Goal: Task Accomplishment & Management: Complete application form

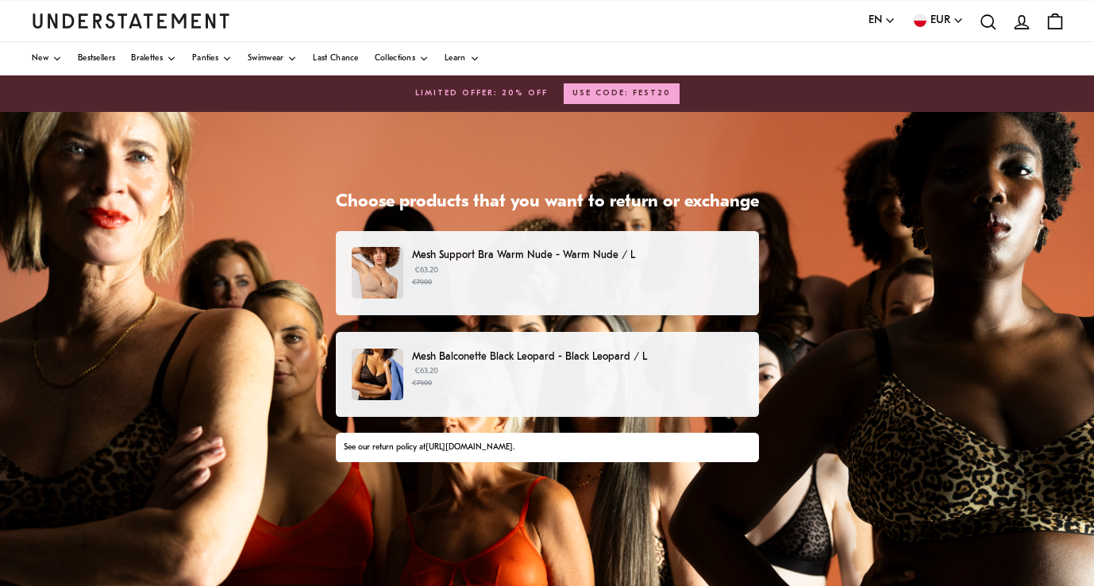
click at [102, 21] on img "Understatement Homepage" at bounding box center [131, 20] width 198 height 14
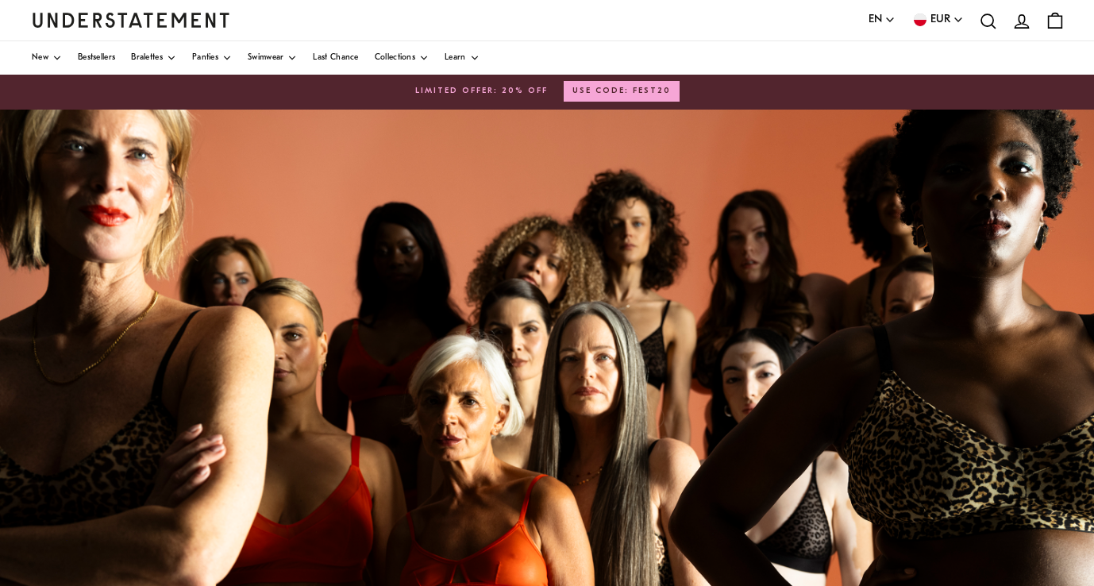
scroll to position [6, 0]
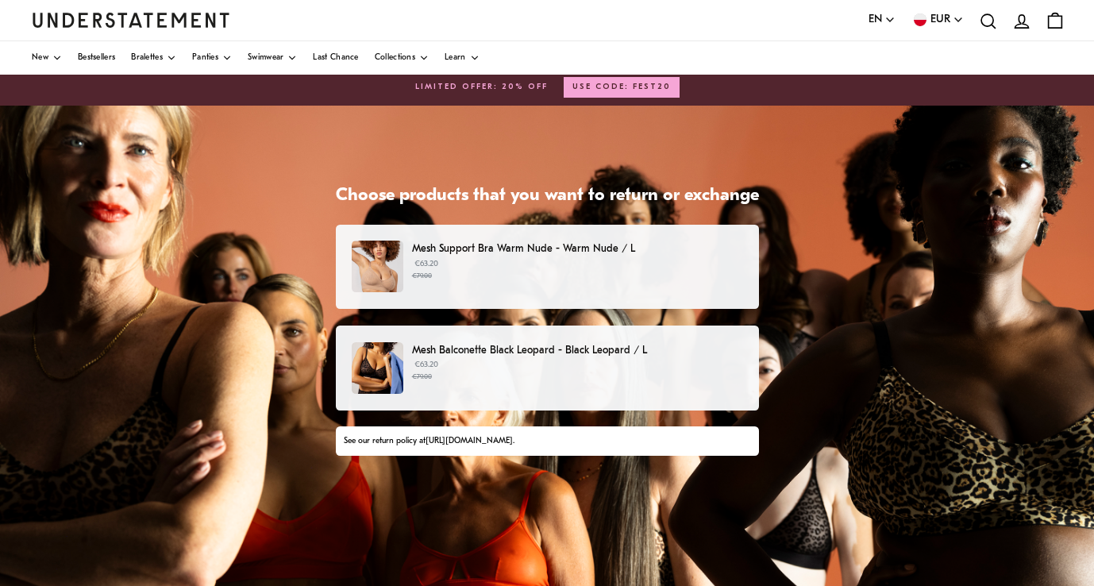
click at [475, 251] on p "Mesh Support Bra Warm Nude - Warm Nude / L" at bounding box center [577, 249] width 330 height 17
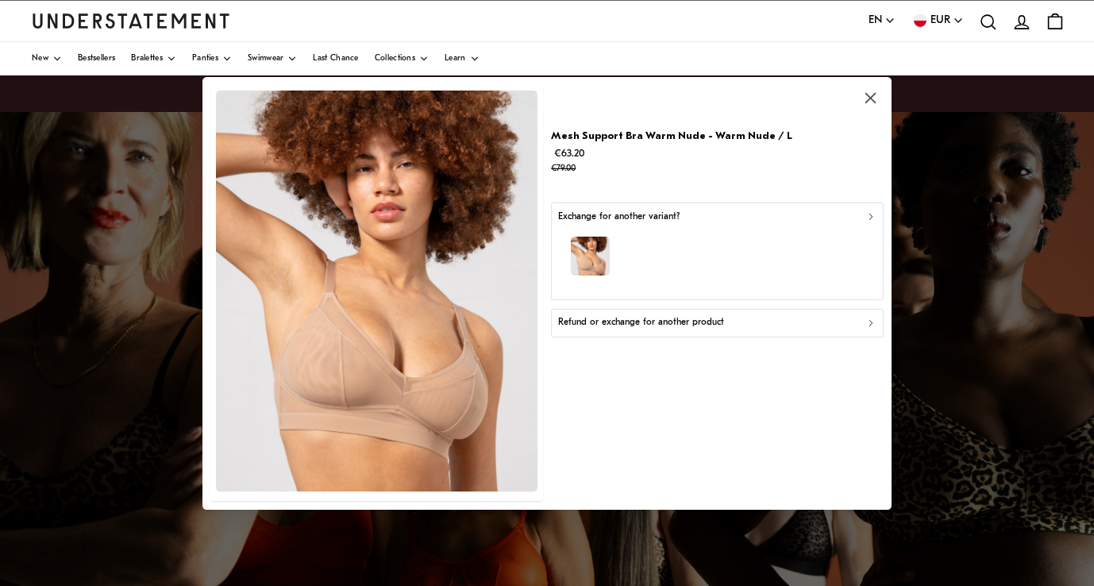
click at [608, 251] on img "button" at bounding box center [590, 256] width 39 height 39
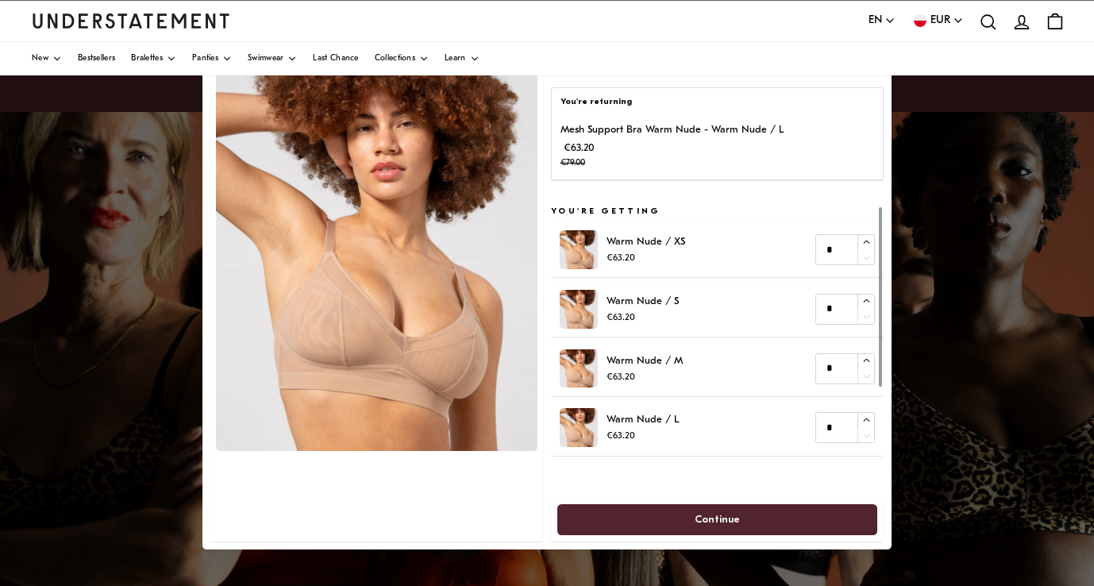
click at [653, 125] on p "Mesh Support Bra Warm Nude - Warm Nude / L" at bounding box center [671, 129] width 223 height 17
click at [586, 144] on p "€63.20 €79.00" at bounding box center [671, 156] width 223 height 32
click at [652, 368] on p "Warm Nude / M" at bounding box center [645, 360] width 76 height 17
click at [863, 412] on input "*" at bounding box center [845, 427] width 60 height 31
type input "*"
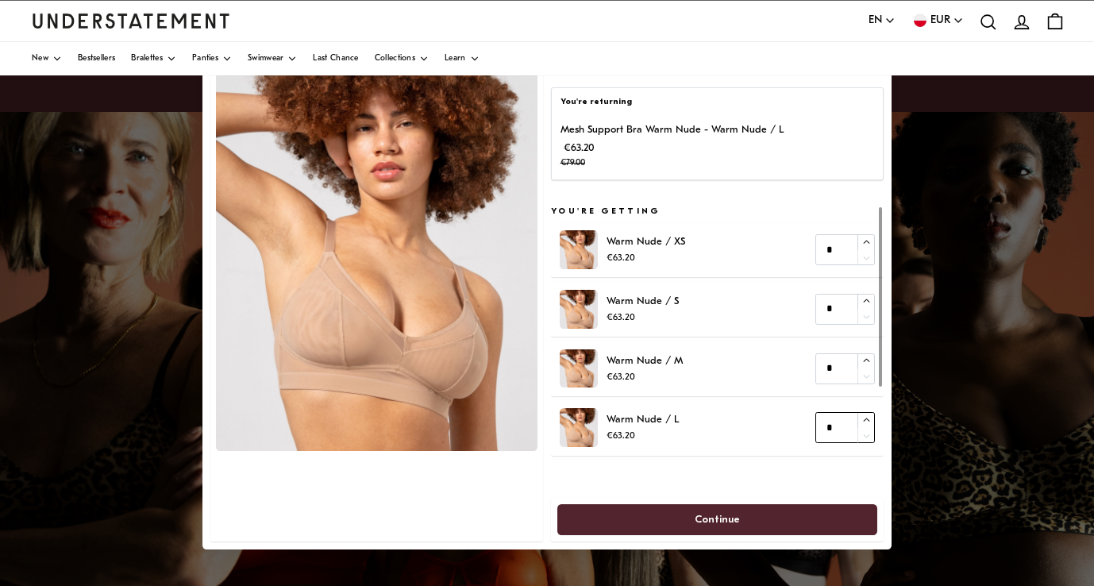
click at [865, 417] on icon "button" at bounding box center [866, 420] width 10 height 10
click at [788, 512] on span "Continue" at bounding box center [717, 519] width 285 height 29
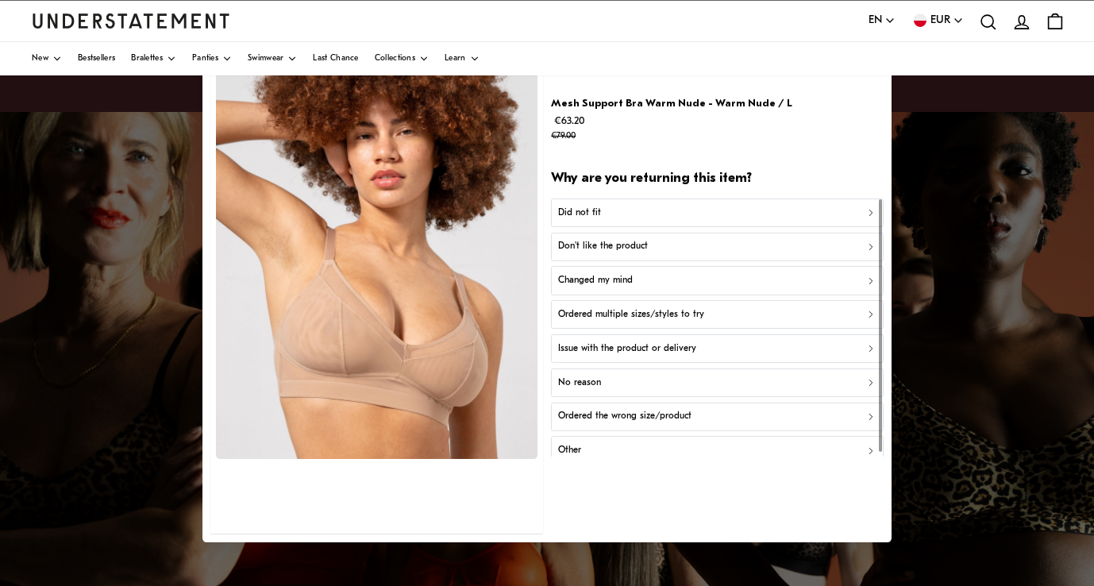
click at [626, 210] on div "Did not fit" at bounding box center [717, 212] width 318 height 15
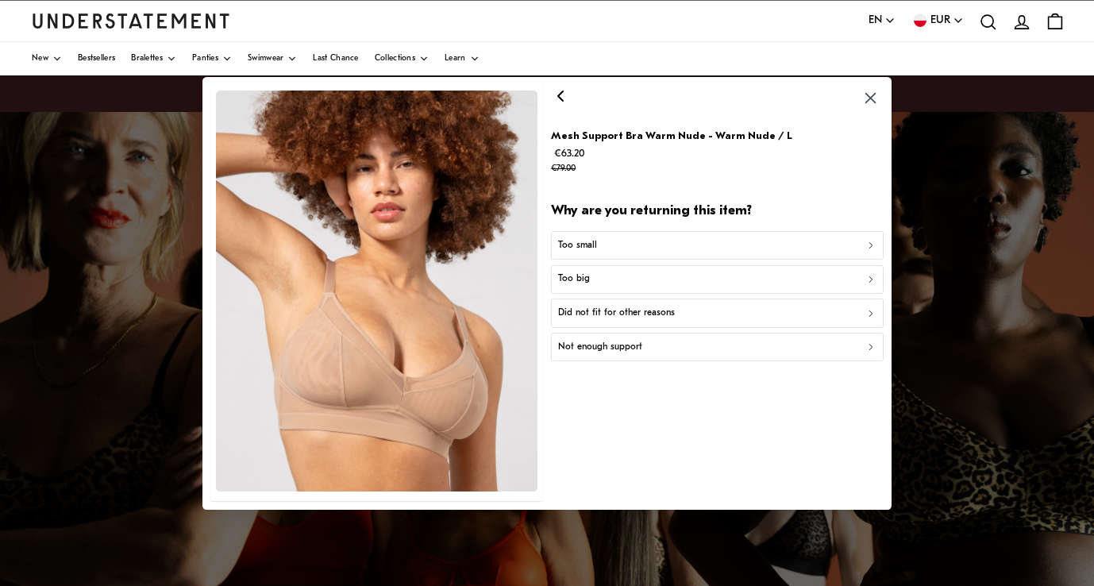
click at [626, 309] on p "Did not fit for other reasons" at bounding box center [616, 313] width 117 height 15
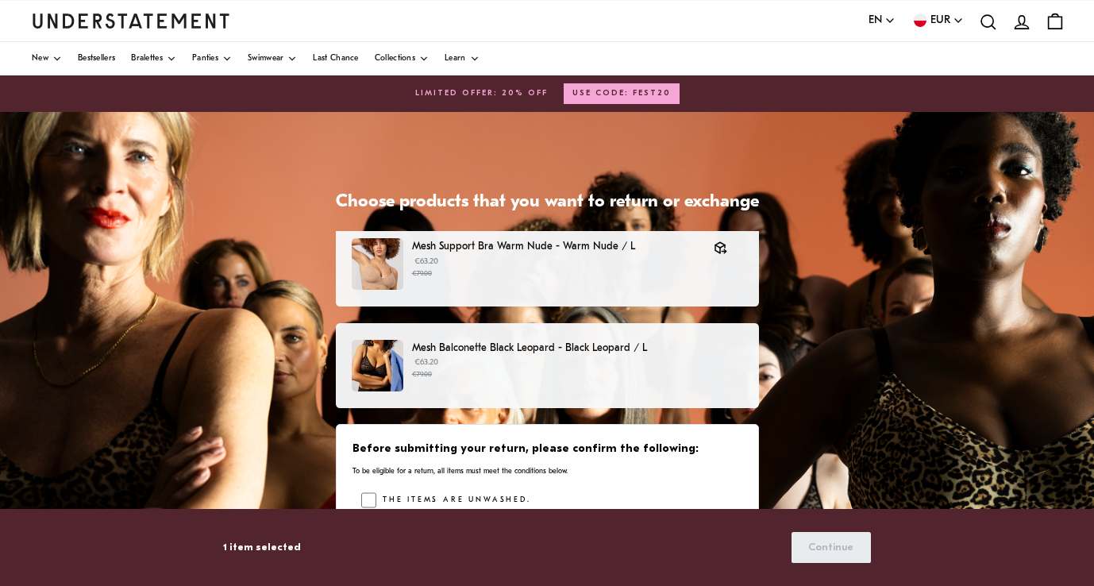
scroll to position [8, 0]
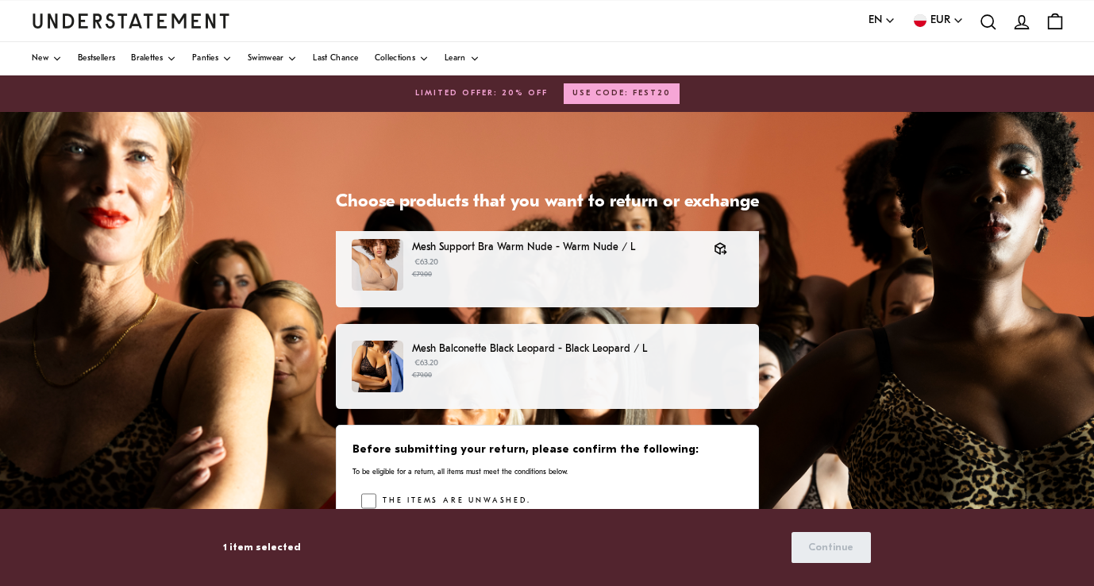
click at [490, 347] on p "Mesh Balconette Black Leopard - Black Leopard / L" at bounding box center [577, 349] width 330 height 17
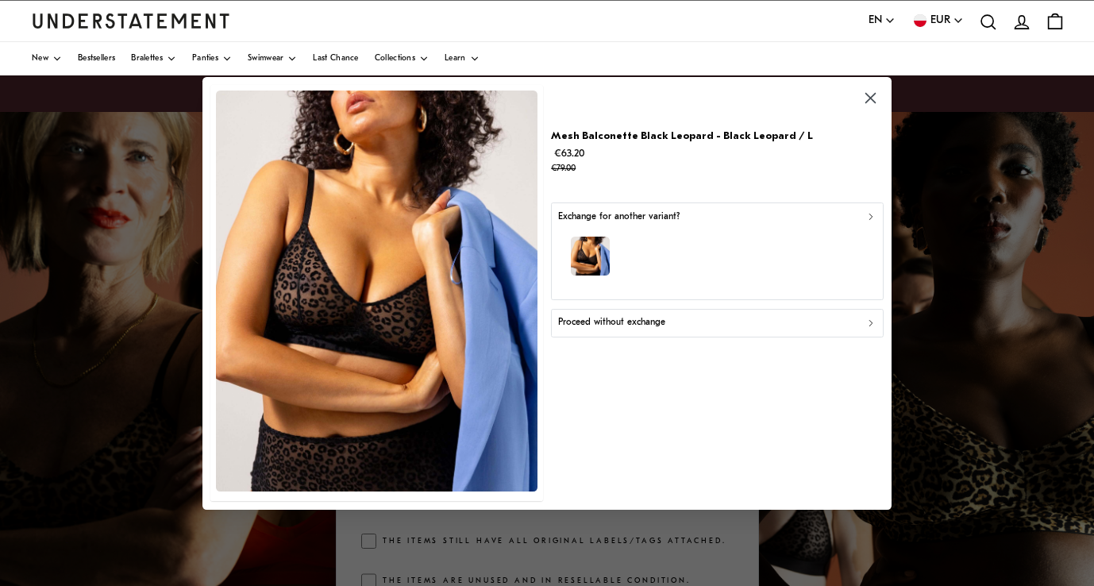
click at [638, 321] on p "Proceed without exchange" at bounding box center [611, 322] width 107 height 15
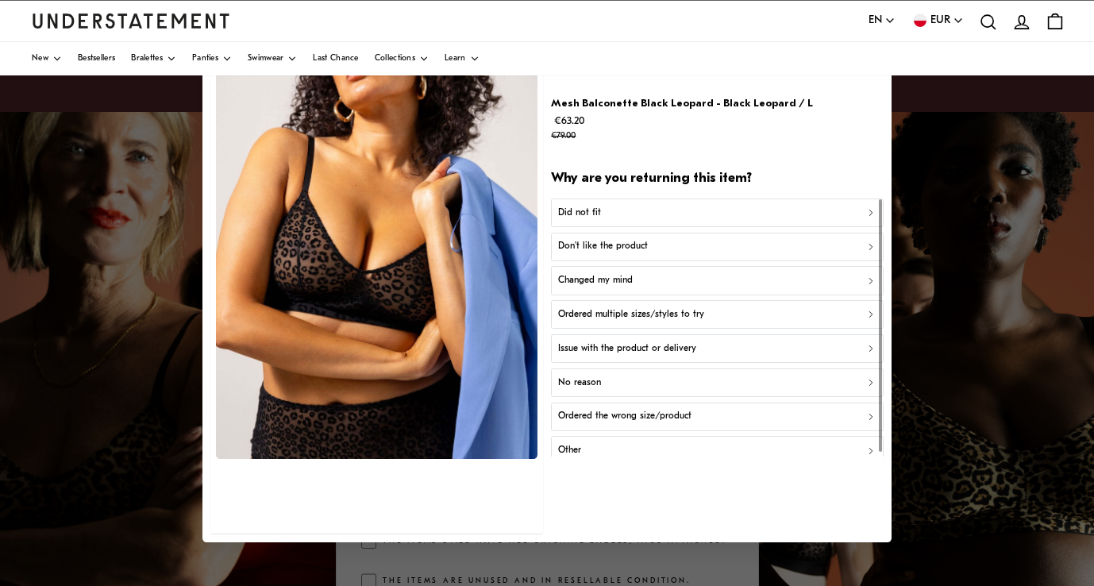
click at [618, 209] on div "Did not fit" at bounding box center [717, 212] width 318 height 15
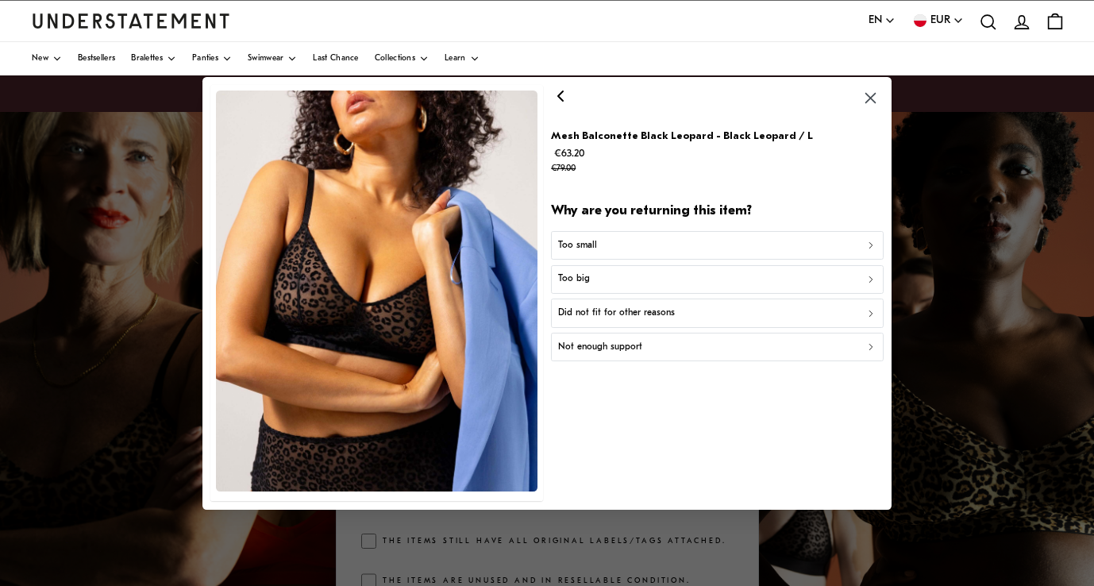
click at [628, 314] on p "Did not fit for other reasons" at bounding box center [616, 313] width 117 height 15
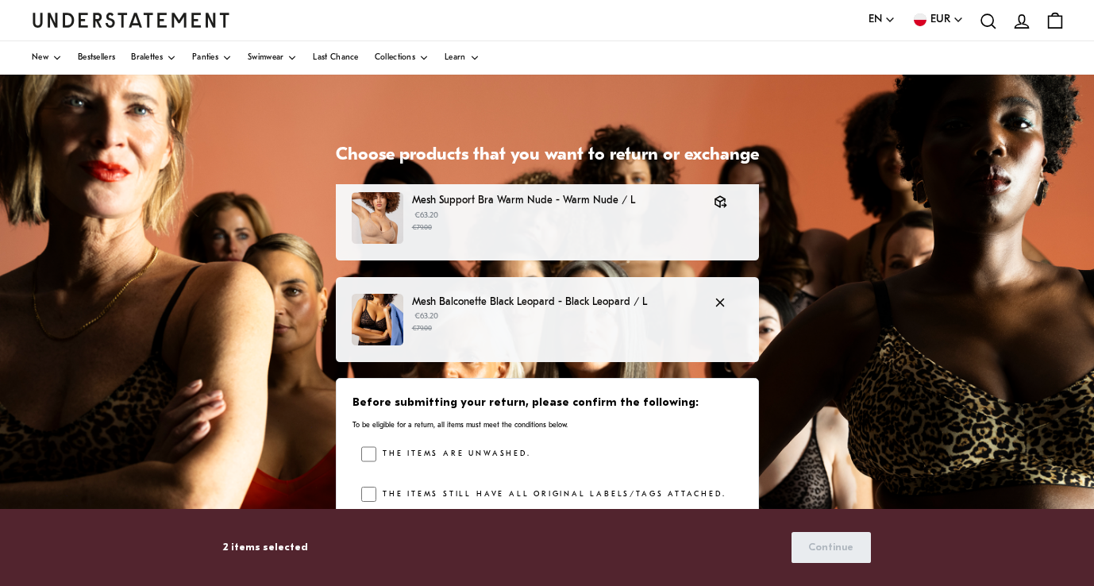
scroll to position [52, 0]
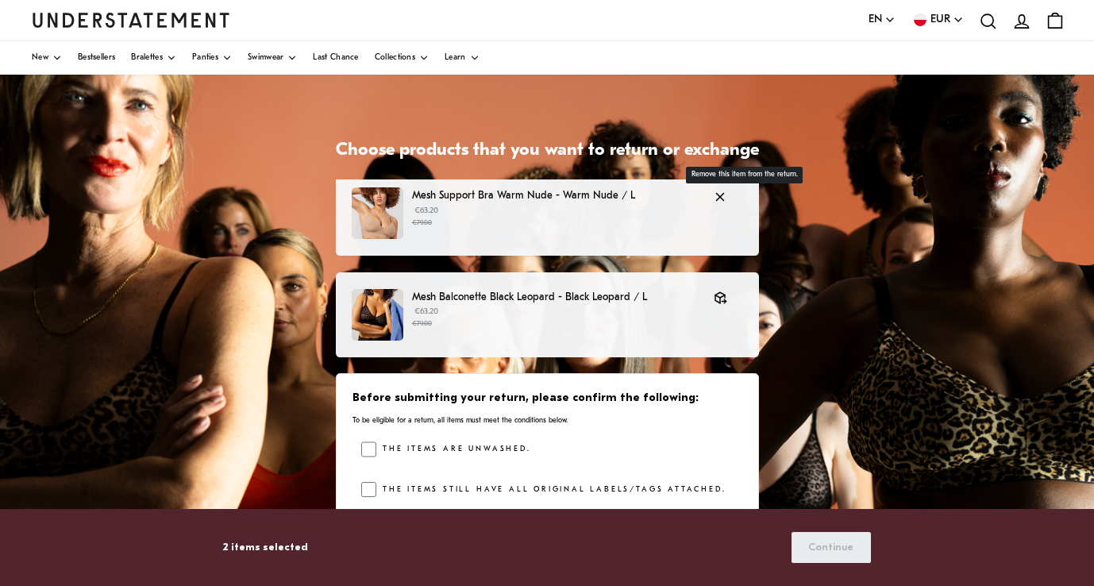
click at [727, 193] on icon "button" at bounding box center [720, 197] width 14 height 14
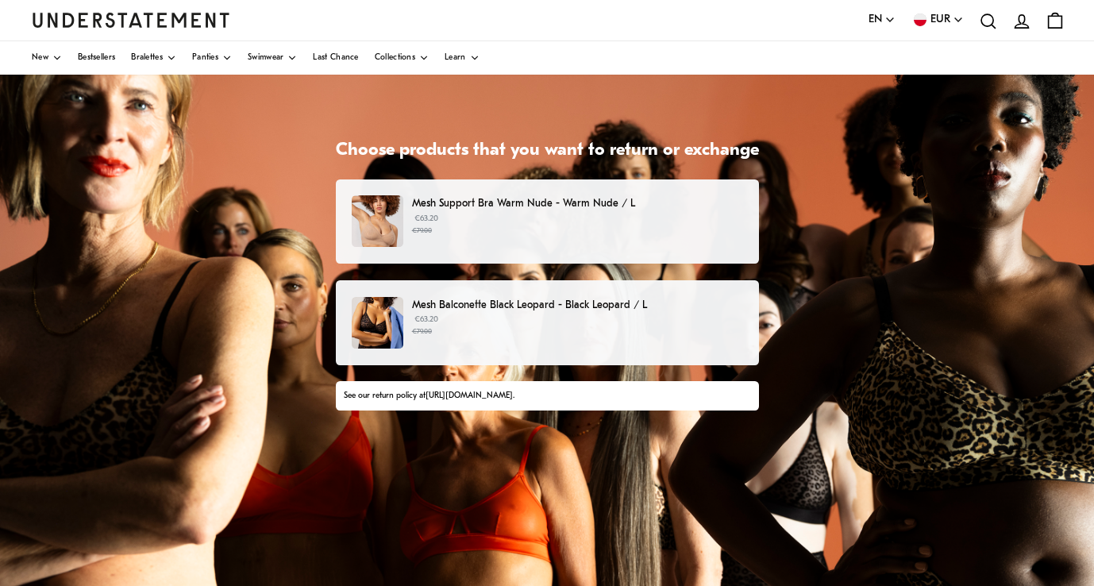
scroll to position [0, 0]
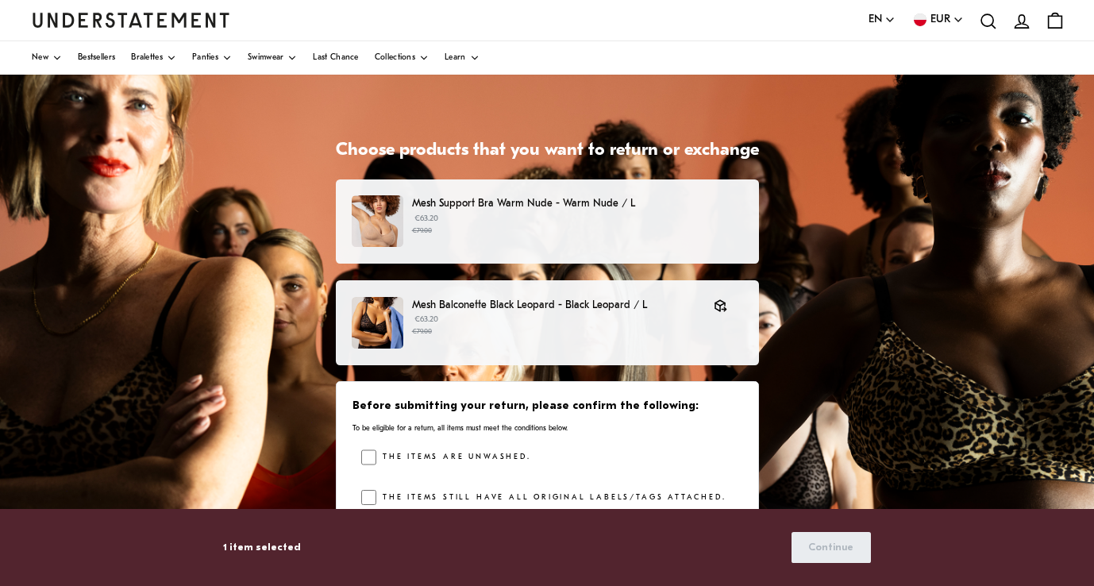
click at [482, 218] on p "€63.20 €79.00" at bounding box center [577, 225] width 330 height 24
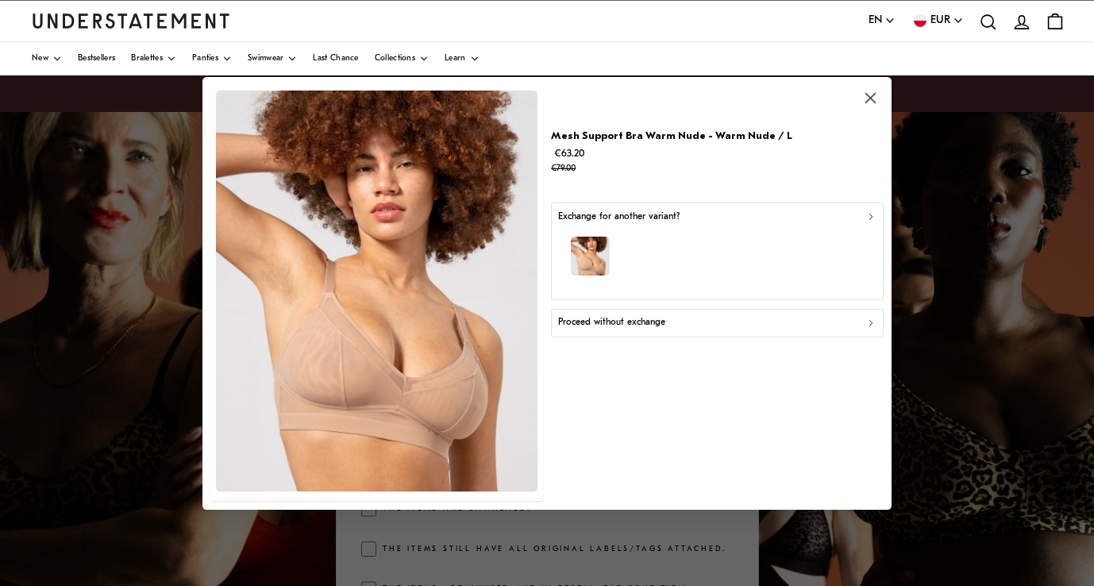
click at [680, 322] on div "Proceed without exchange" at bounding box center [717, 322] width 318 height 15
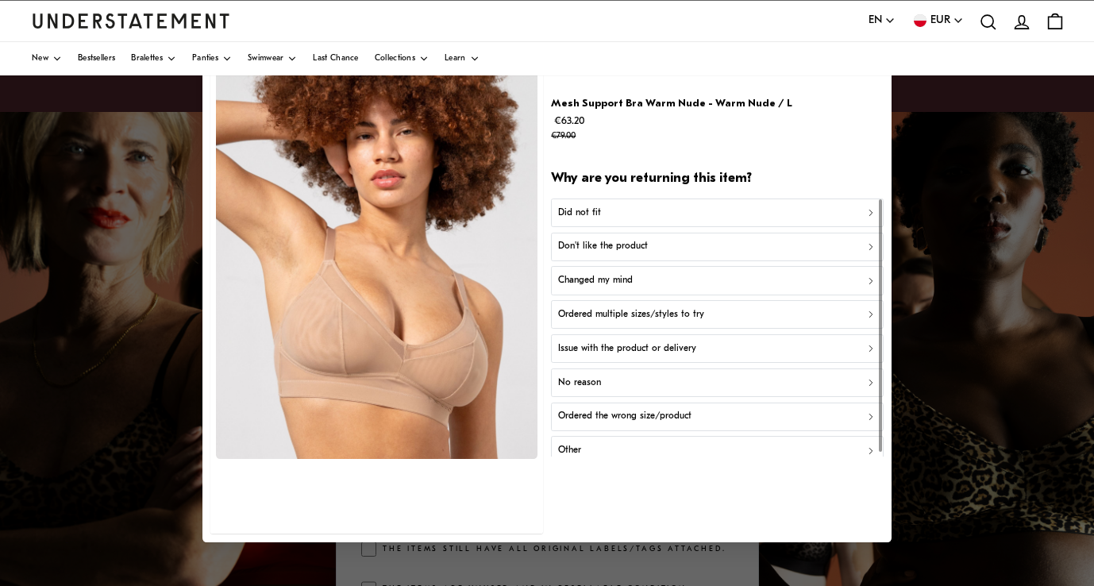
click at [664, 214] on div "Did not fit" at bounding box center [717, 212] width 318 height 15
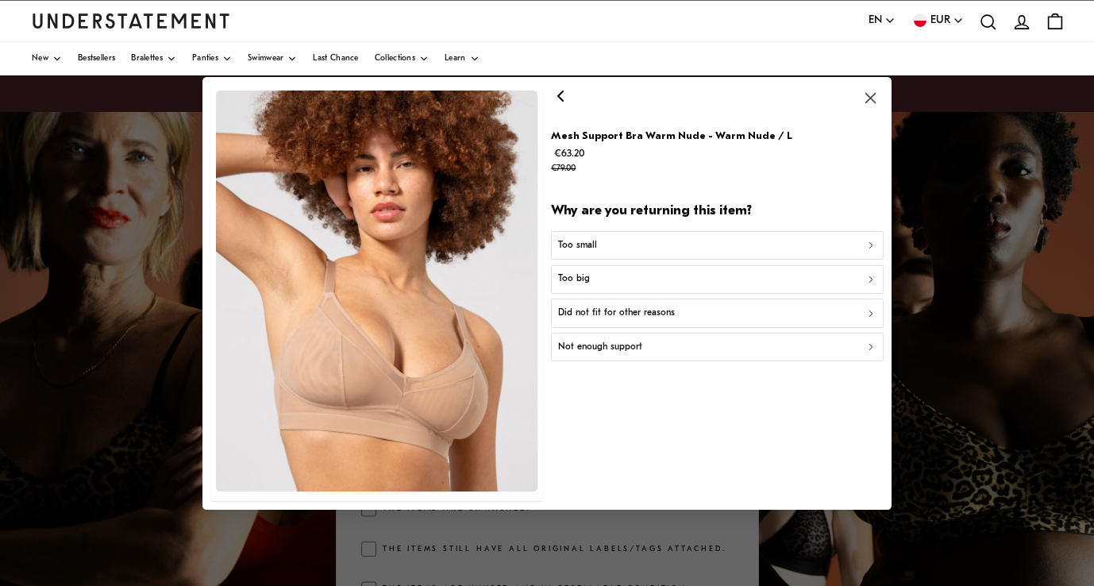
click at [639, 310] on p "Did not fit for other reasons" at bounding box center [616, 313] width 117 height 15
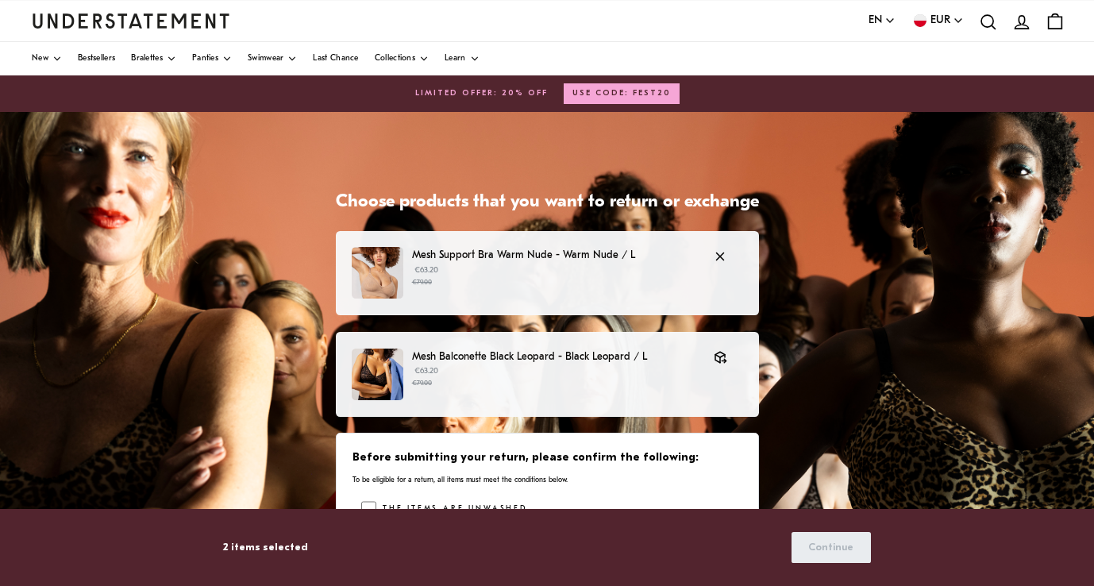
click at [417, 258] on p "Mesh Support Bra Warm Nude - Warm Nude / L" at bounding box center [555, 255] width 286 height 17
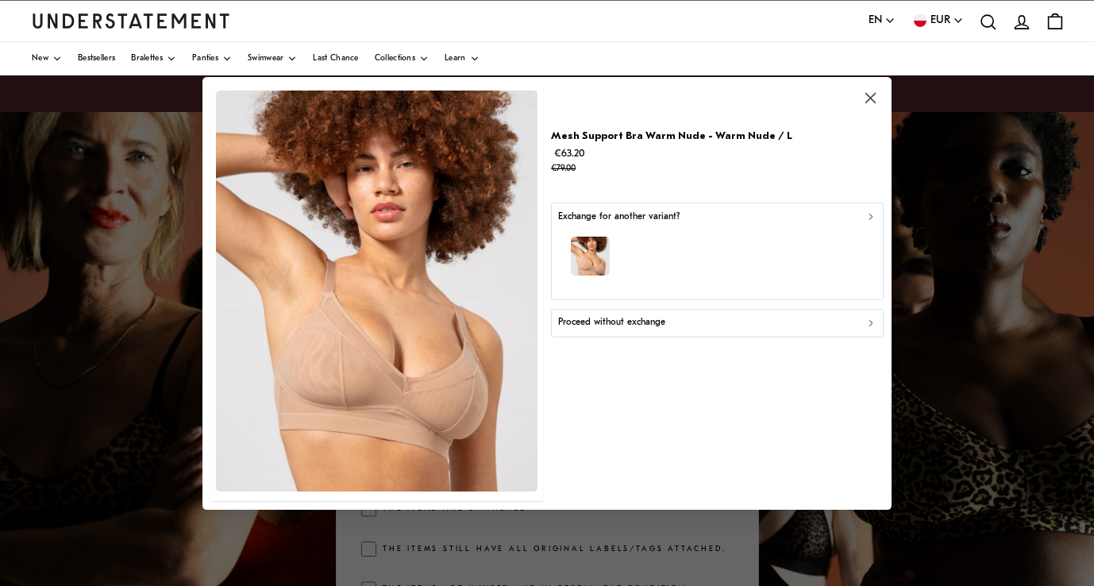
click at [870, 315] on div "Proceed without exchange" at bounding box center [717, 322] width 318 height 15
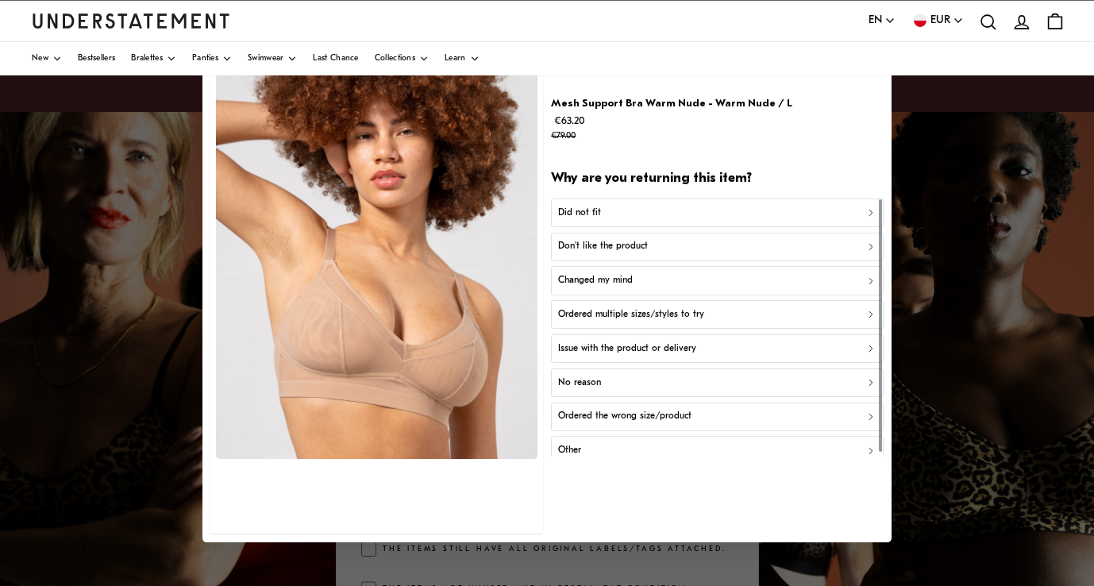
click at [746, 206] on div "Did not fit" at bounding box center [717, 212] width 318 height 15
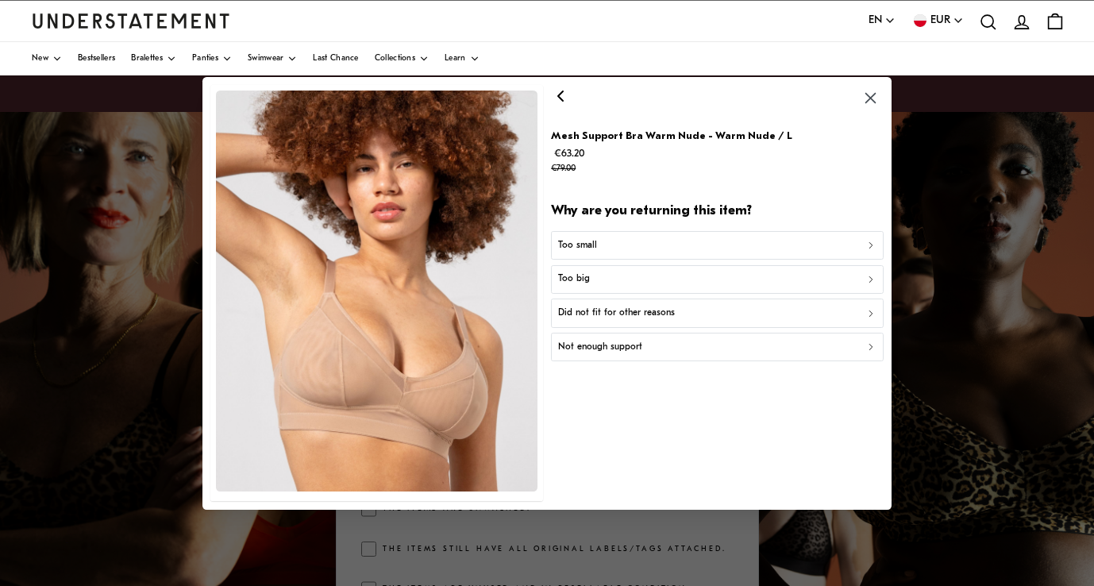
click at [660, 310] on p "Did not fit for other reasons" at bounding box center [616, 313] width 117 height 15
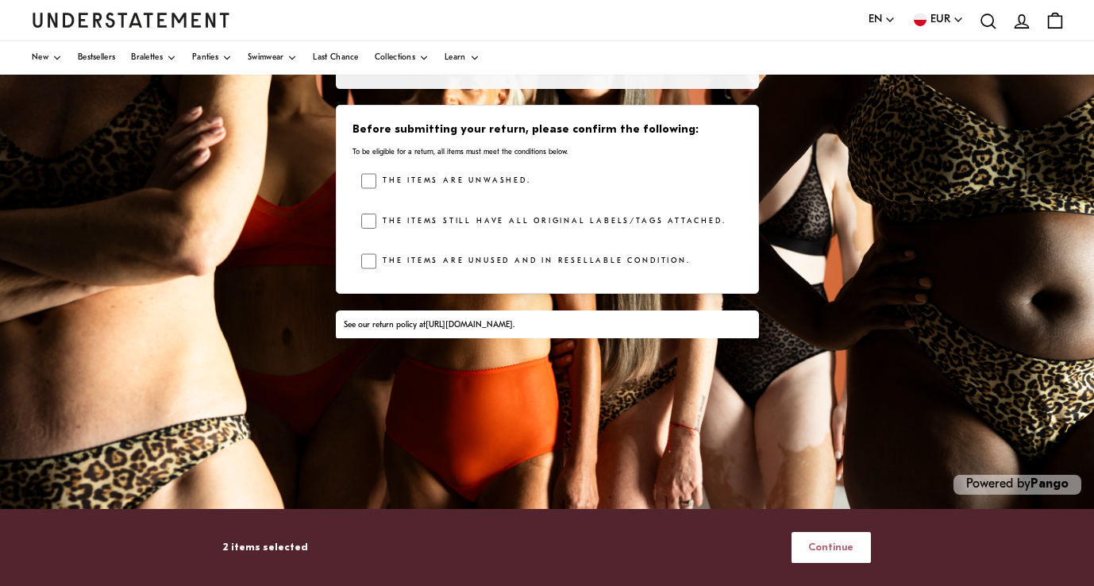
scroll to position [320, 0]
click at [857, 545] on button "Continue" at bounding box center [831, 547] width 80 height 31
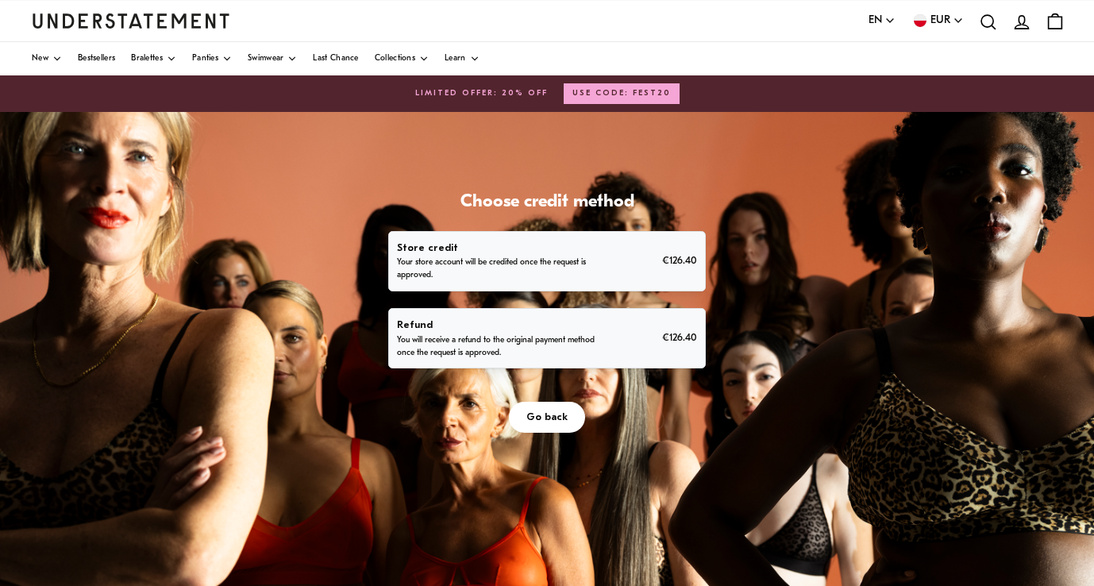
click at [595, 333] on p "Refund" at bounding box center [496, 325] width 198 height 17
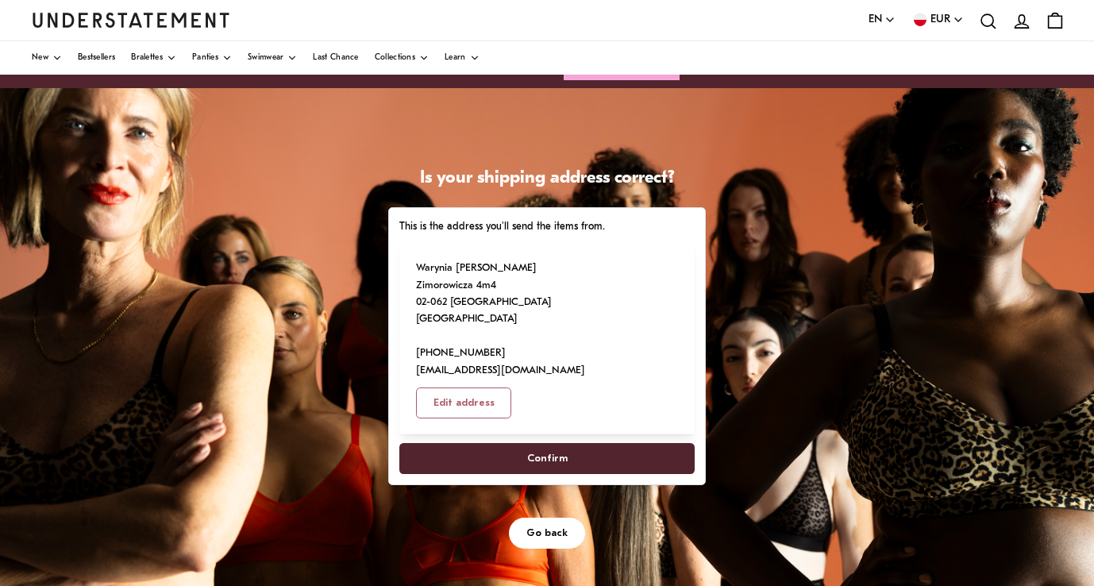
scroll to position [28, 0]
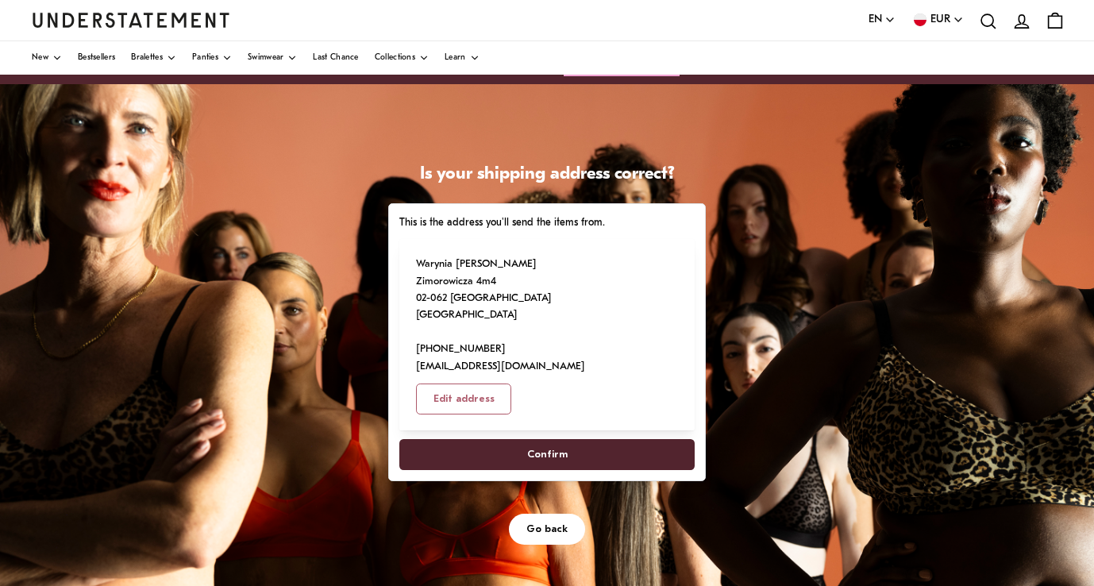
click at [677, 469] on span "Confirm" at bounding box center [547, 454] width 260 height 29
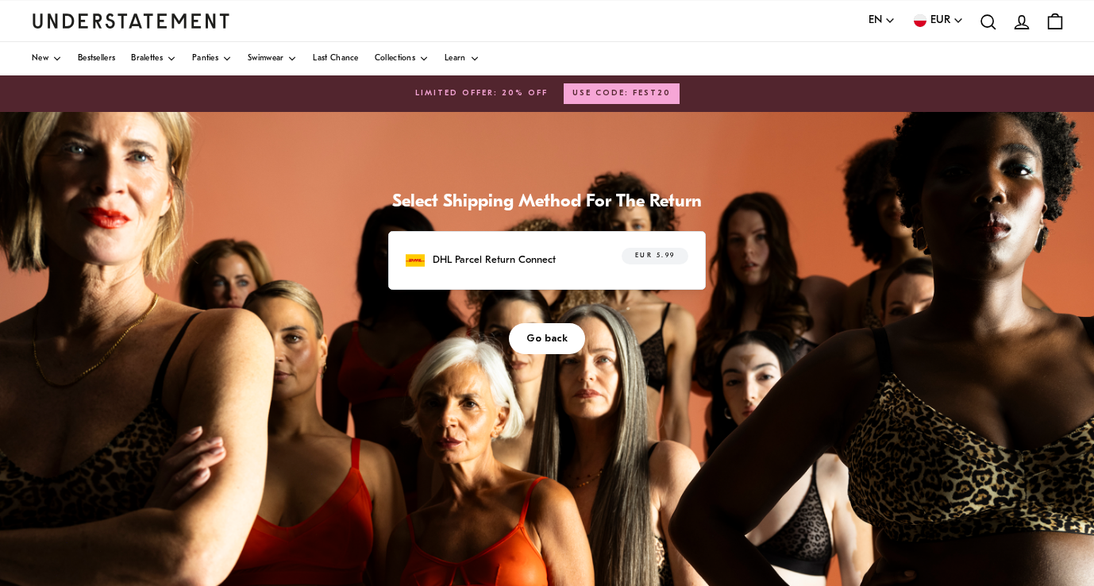
click at [556, 268] on p "DHL Parcel Return Connect" at bounding box center [494, 260] width 123 height 17
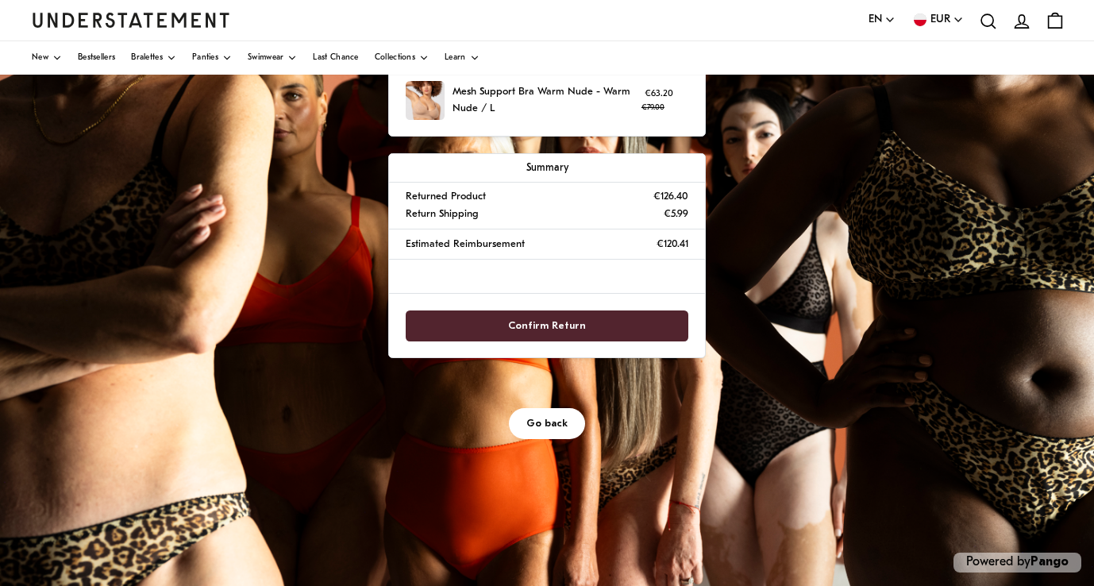
scroll to position [244, 0]
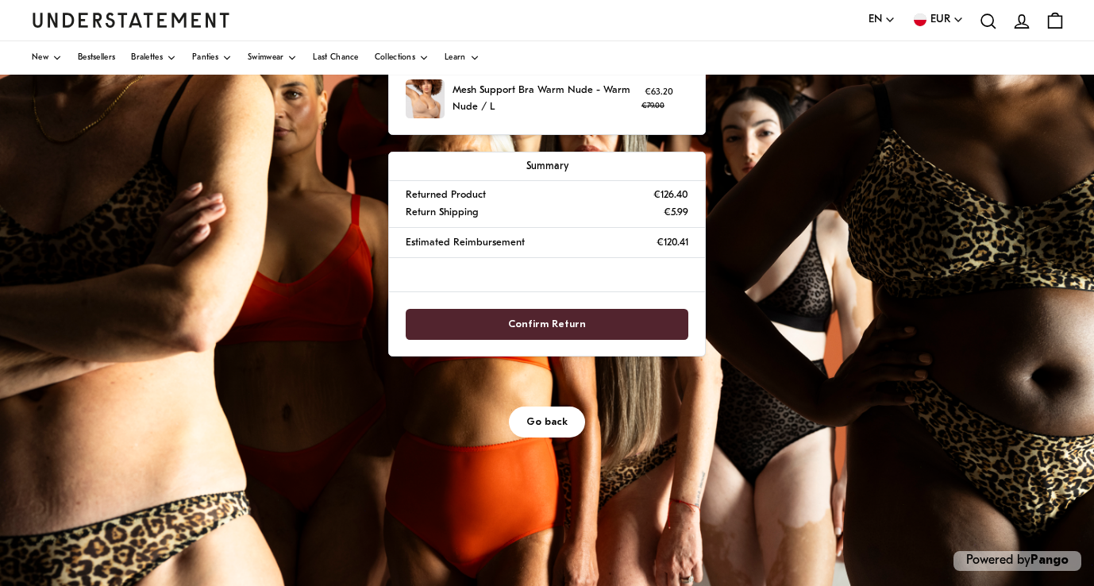
click at [586, 339] on span "Confirm Return" at bounding box center [547, 324] width 78 height 29
